Goal: Information Seeking & Learning: Learn about a topic

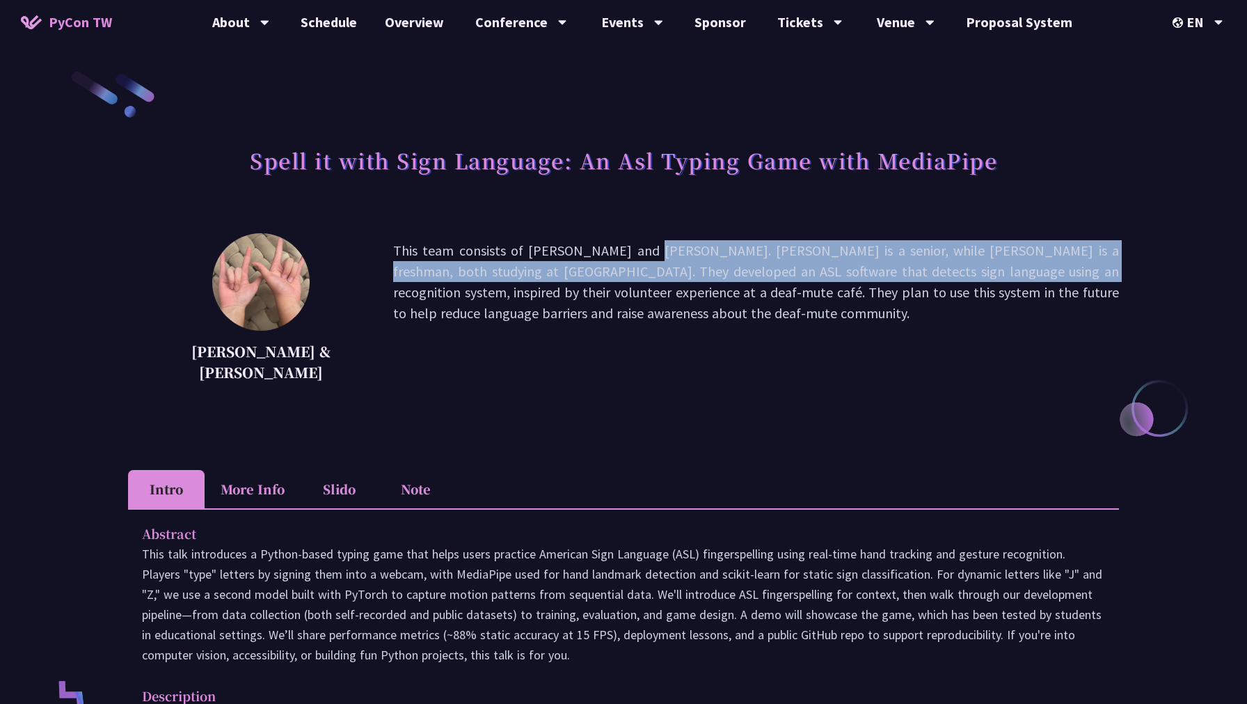
drag, startPoint x: 434, startPoint y: 254, endPoint x: 727, endPoint y: 274, distance: 293.8
click at [727, 274] on p "This team consists of Megan Chang and Ethan Chang. Megan is a senior, while Eth…" at bounding box center [756, 313] width 726 height 146
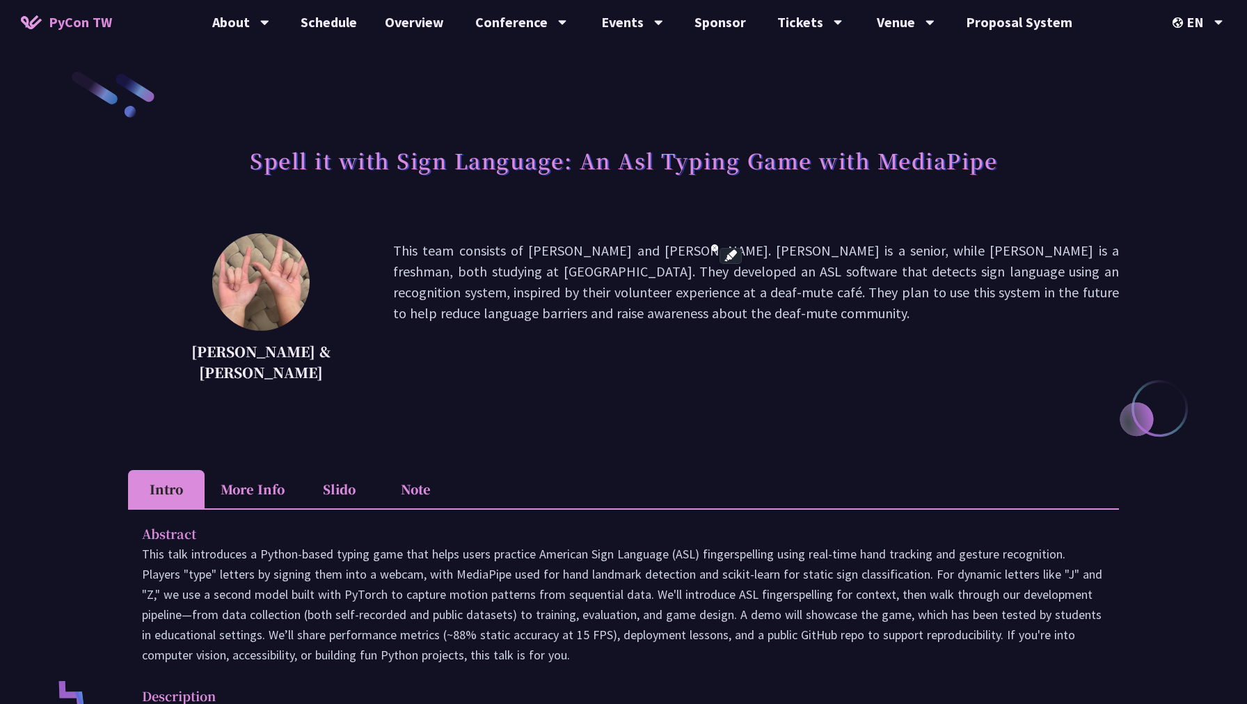
click at [659, 284] on p "This team consists of Megan Chang and Ethan Chang. Megan is a senior, while Eth…" at bounding box center [756, 313] width 726 height 146
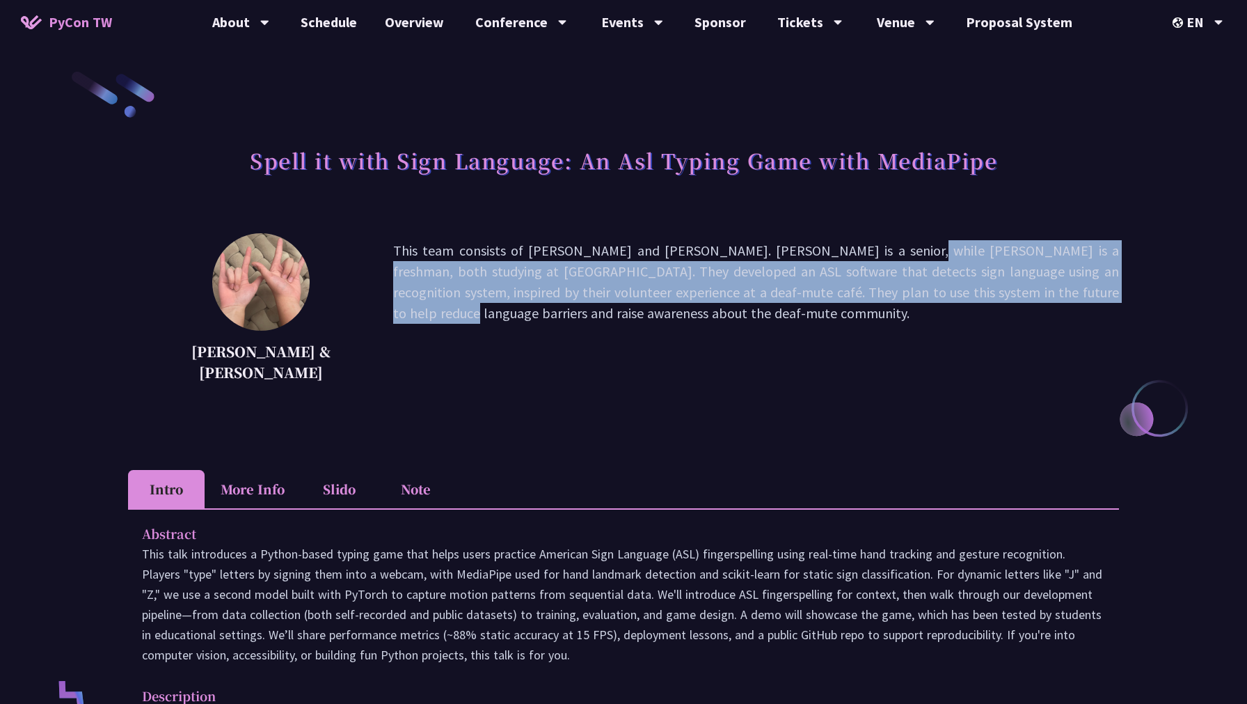
drag, startPoint x: 699, startPoint y: 245, endPoint x: 712, endPoint y: 282, distance: 39.2
click at [712, 282] on p "This team consists of Megan Chang and Ethan Chang. Megan is a senior, while Eth…" at bounding box center [756, 313] width 726 height 146
click at [574, 283] on p "This team consists of Megan Chang and Ethan Chang. Megan is a senior, while Eth…" at bounding box center [756, 313] width 726 height 146
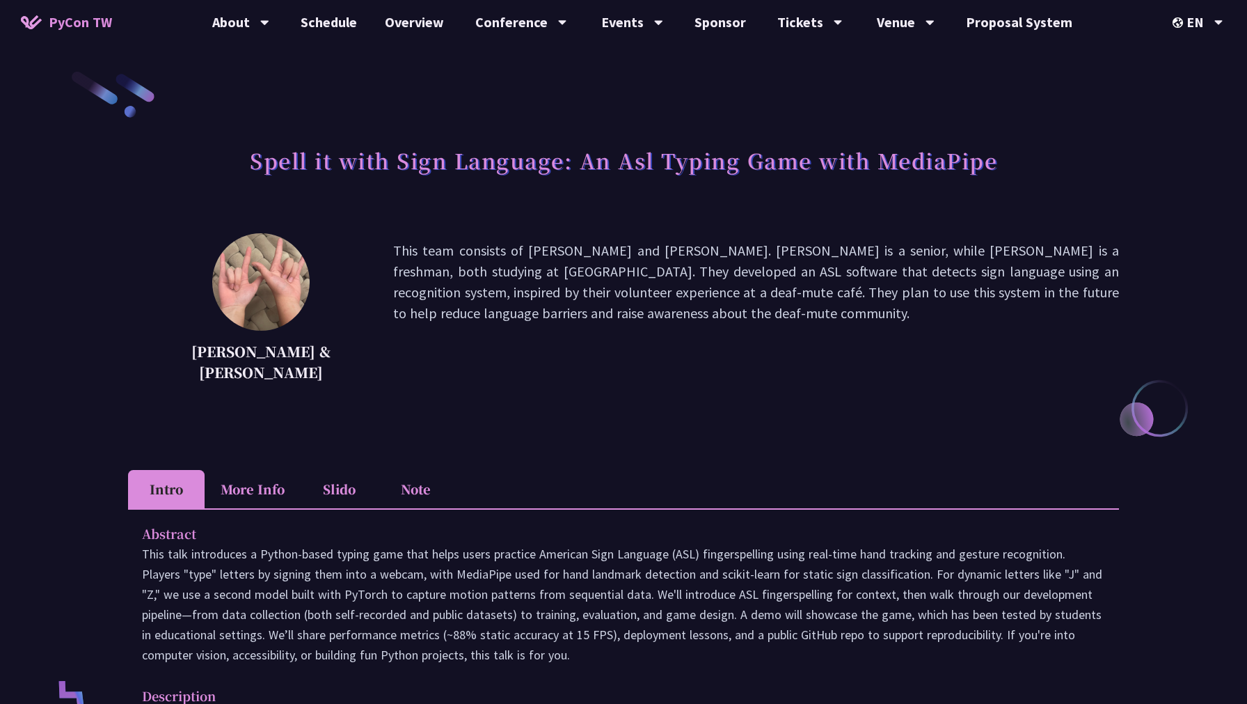
drag, startPoint x: 344, startPoint y: 274, endPoint x: 641, endPoint y: 306, distance: 299.0
click at [641, 306] on p "This team consists of Megan Chang and Ethan Chang. Megan is a senior, while Eth…" at bounding box center [756, 313] width 726 height 146
click at [569, 385] on p "This team consists of Megan Chang and Ethan Chang. Megan is a senior, while Eth…" at bounding box center [756, 313] width 726 height 146
click at [240, 489] on li "More Info" at bounding box center [253, 489] width 96 height 38
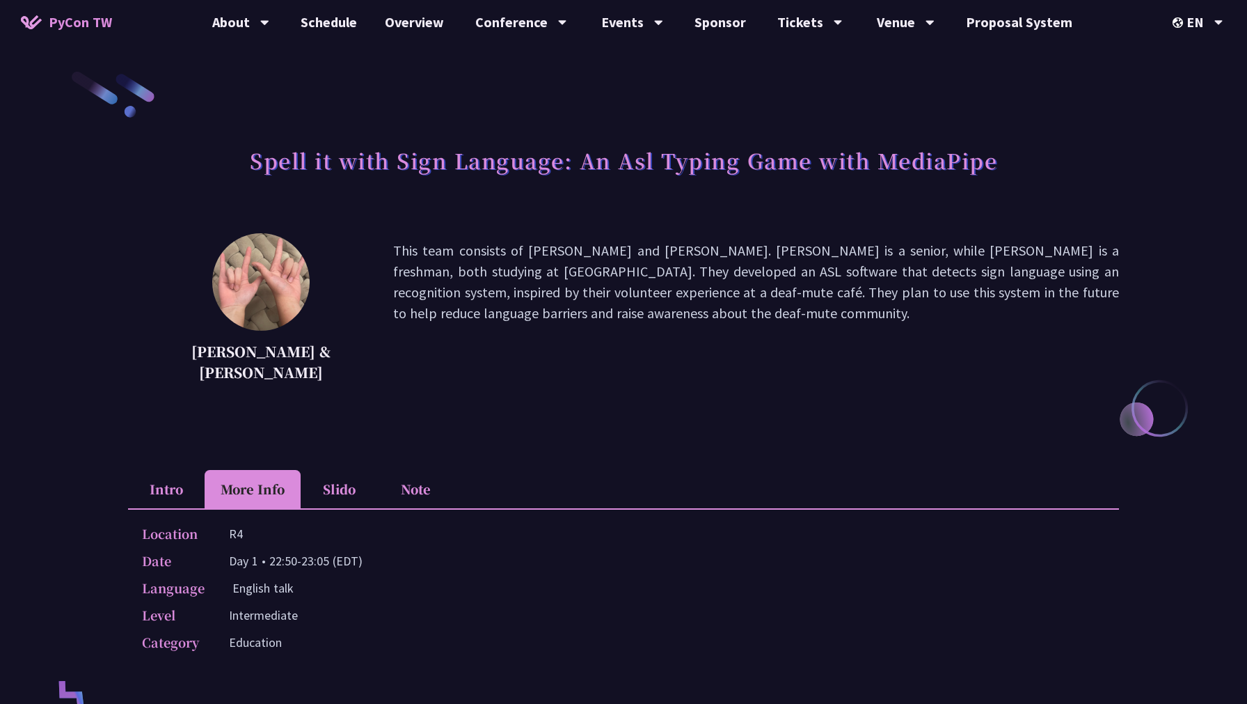
click at [324, 488] on li "Slido" at bounding box center [339, 489] width 77 height 38
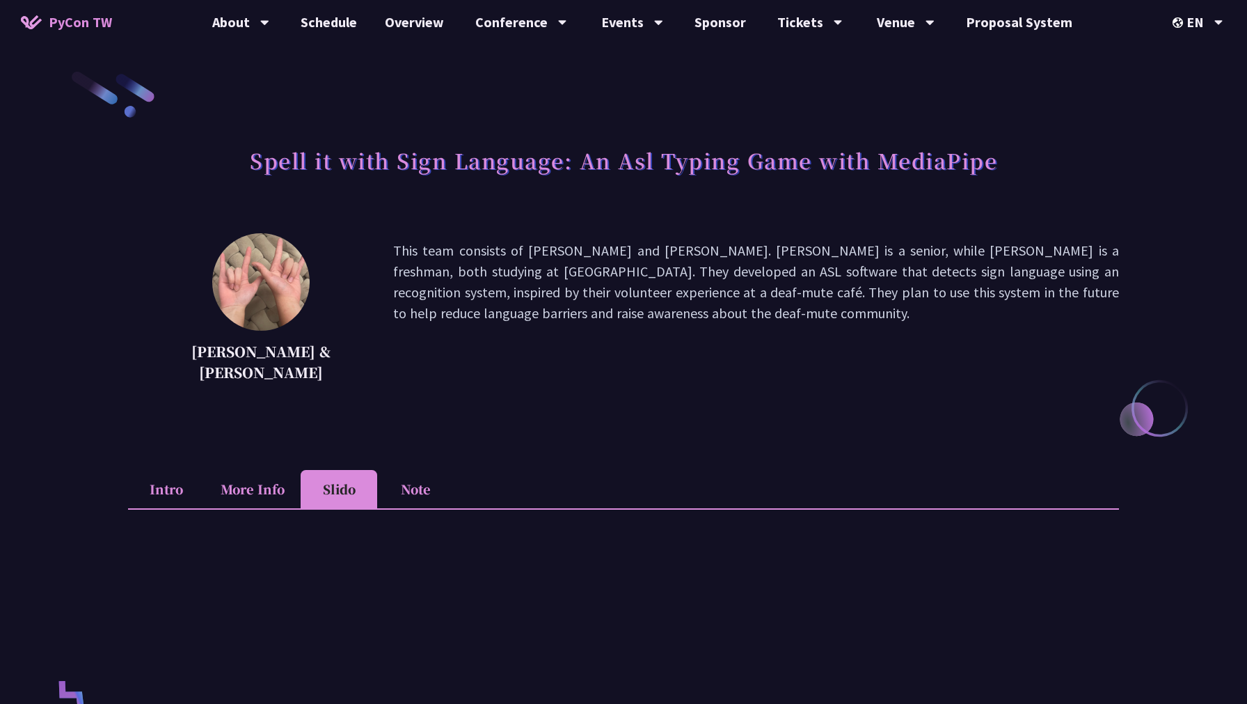
click at [406, 487] on li "Note" at bounding box center [415, 489] width 77 height 38
click at [152, 485] on li "Intro" at bounding box center [166, 489] width 77 height 38
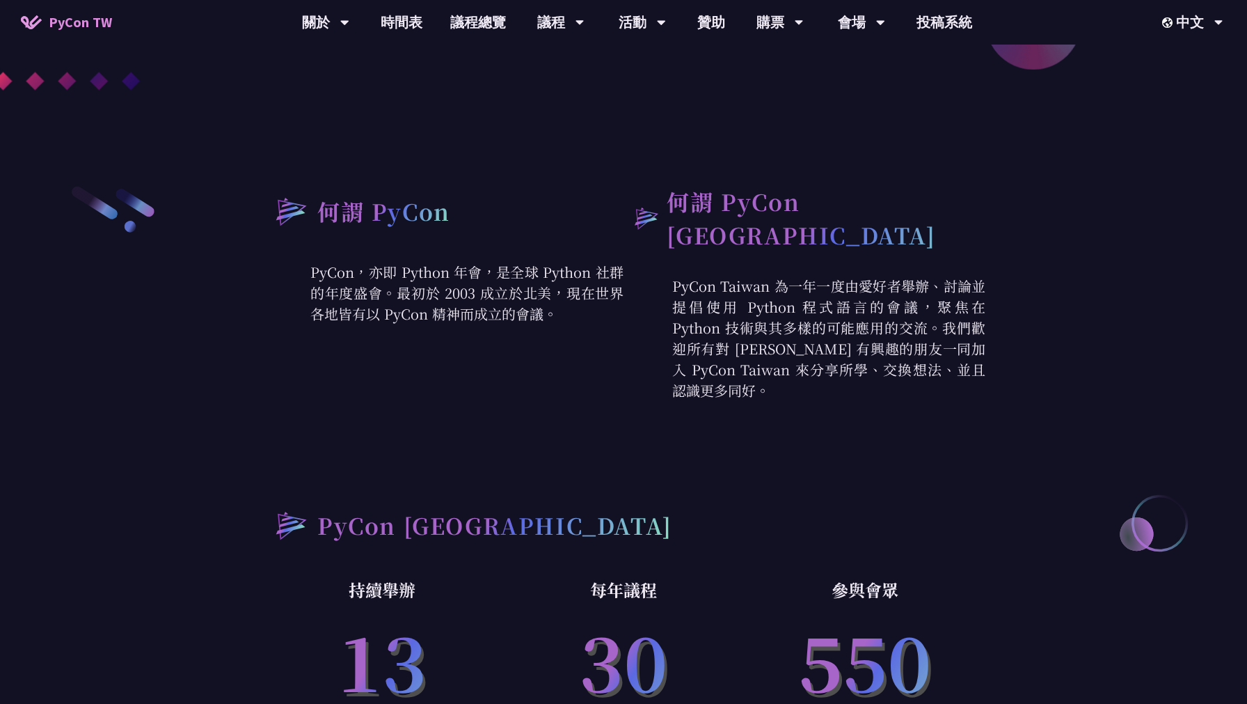
scroll to position [527, 0]
